Goal: Check status

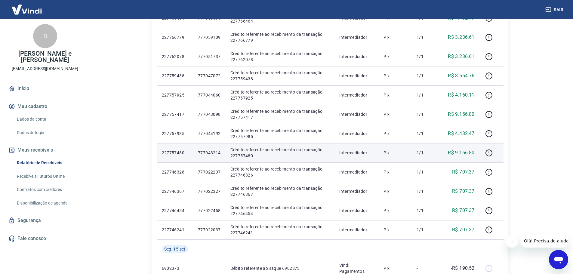
scroll to position [241, 0]
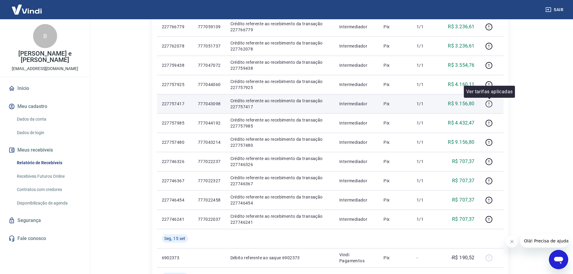
click at [488, 104] on icon "button" at bounding box center [489, 104] width 8 height 8
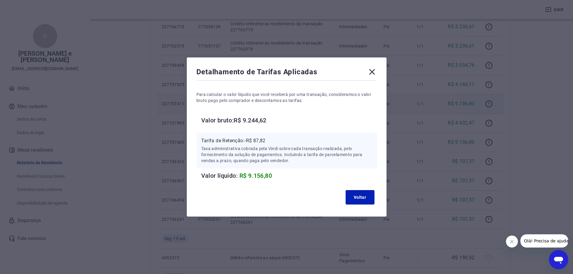
click at [375, 72] on icon at bounding box center [372, 72] width 10 height 10
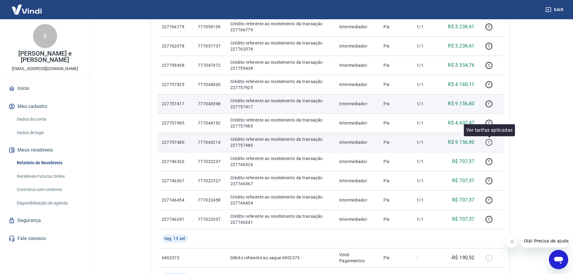
click at [487, 141] on icon "button" at bounding box center [488, 142] width 7 height 7
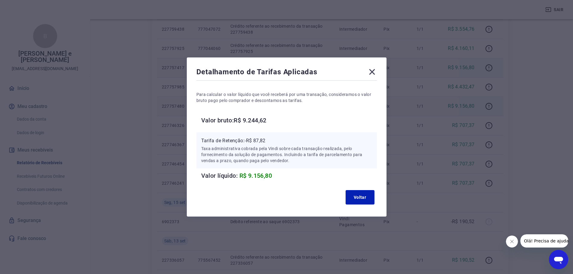
scroll to position [301, 0]
click at [375, 71] on icon at bounding box center [372, 72] width 6 height 6
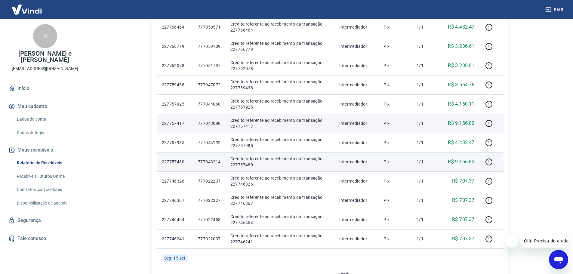
scroll to position [211, 0]
